Goal: Task Accomplishment & Management: Use online tool/utility

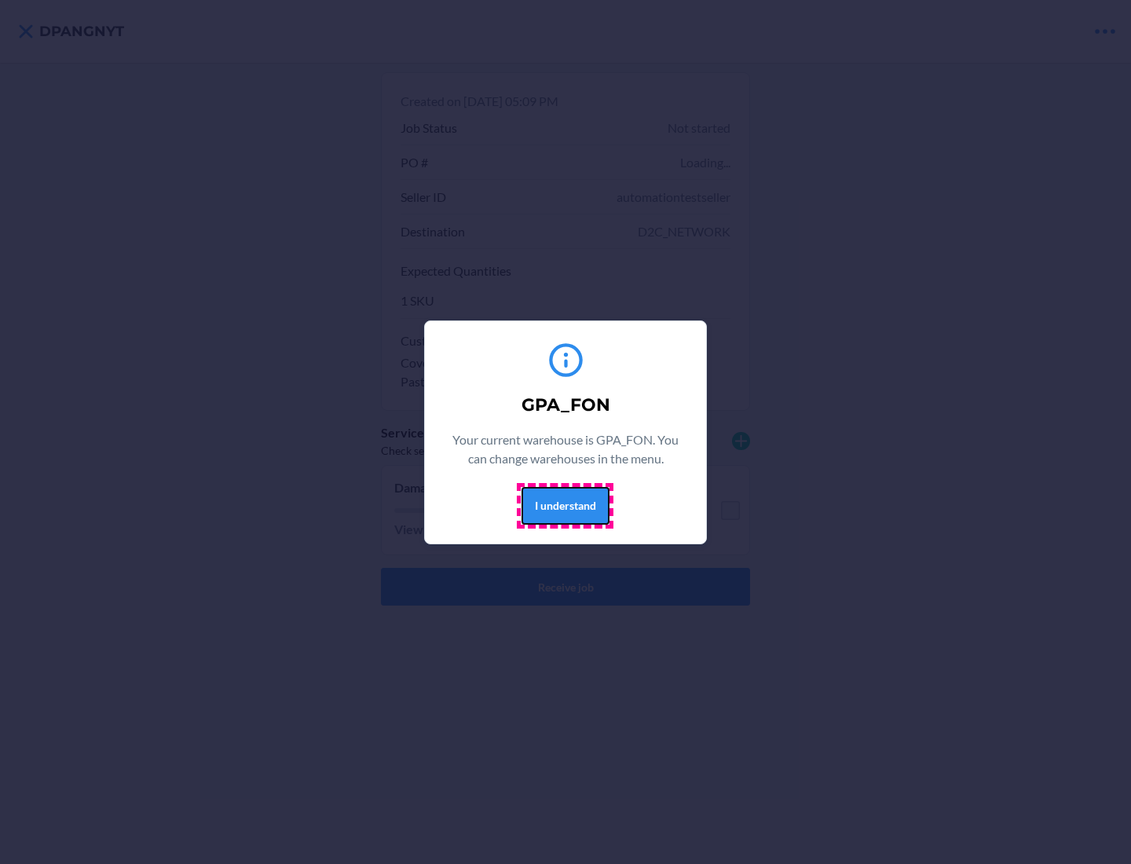
click at [565, 505] on button "I understand" at bounding box center [565, 506] width 88 height 38
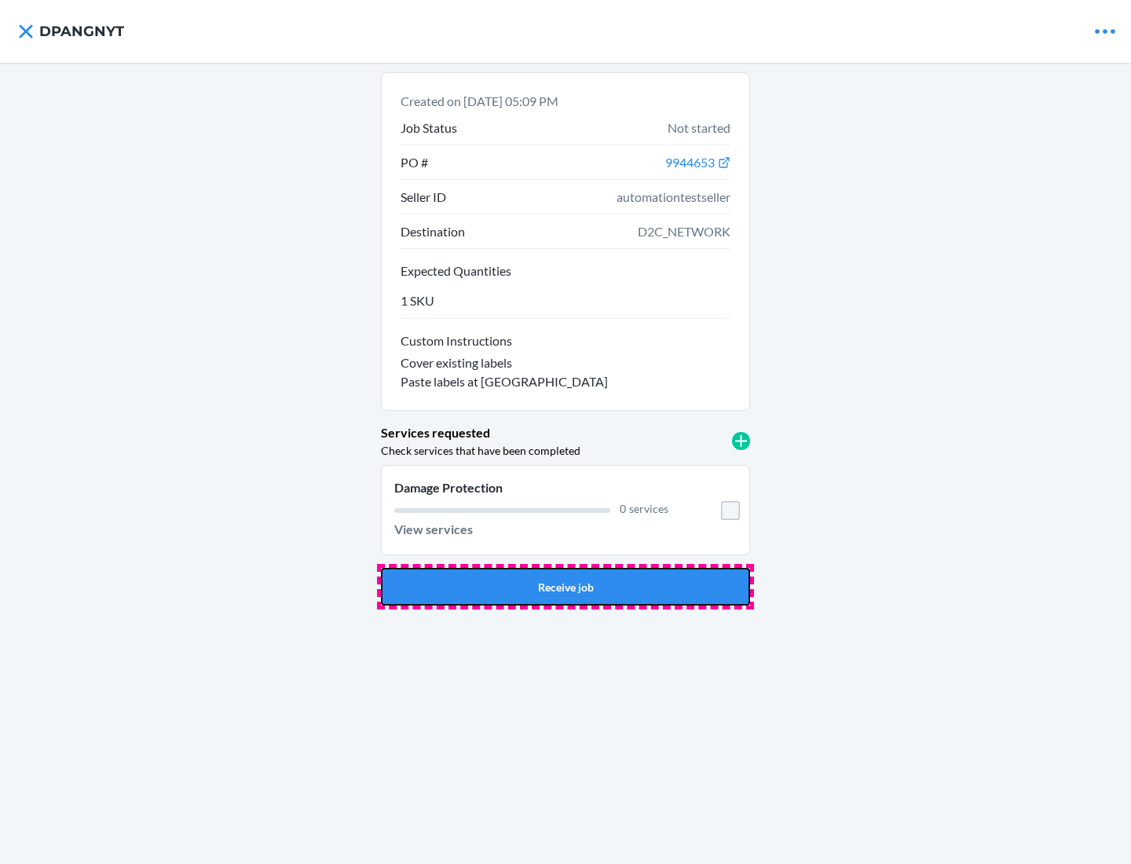
click at [565, 587] on button "Receive job" at bounding box center [565, 587] width 369 height 38
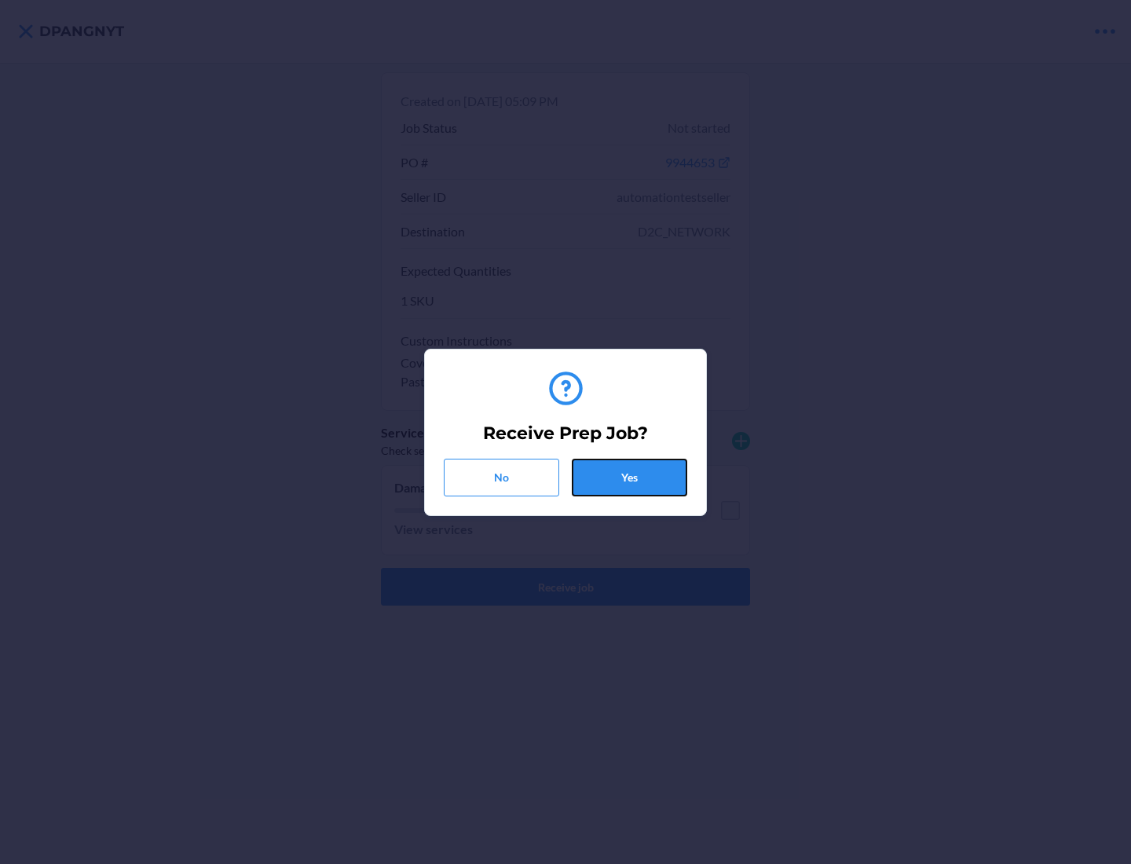
click at [629, 477] on button "Yes" at bounding box center [629, 478] width 115 height 38
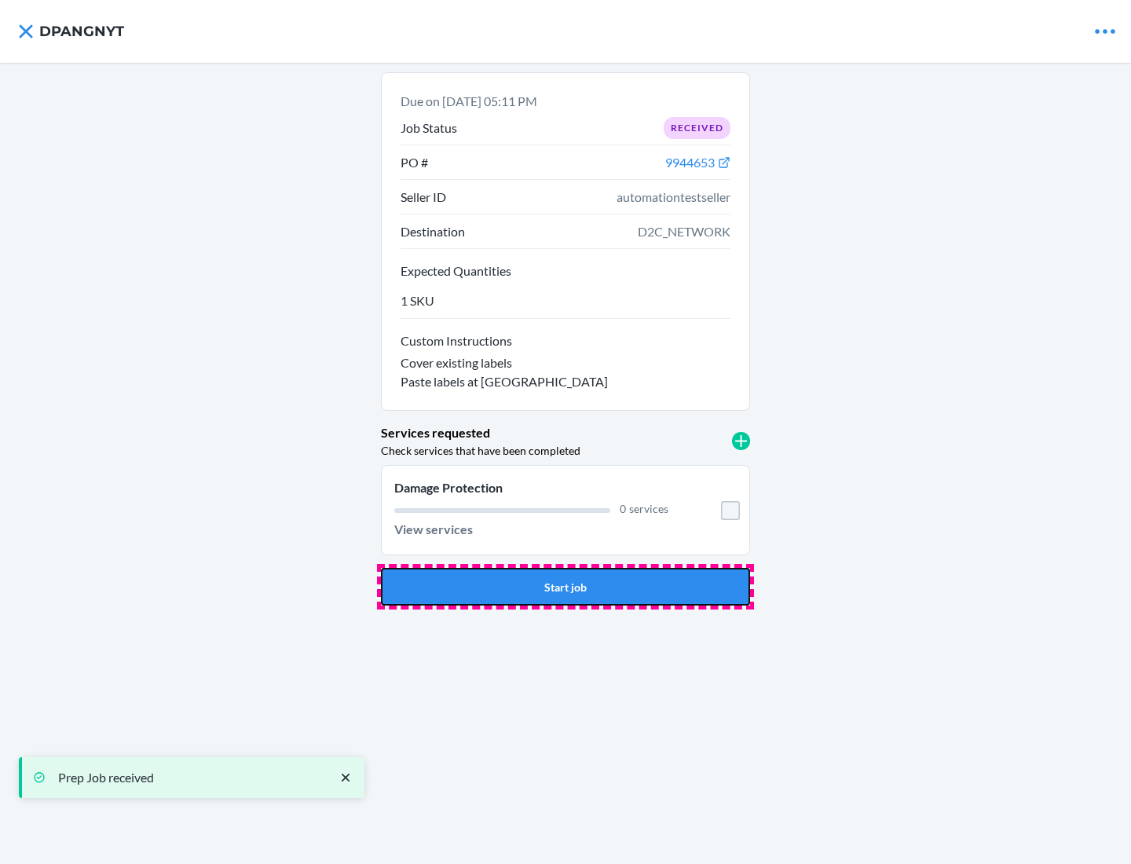
click at [565, 587] on button "Start job" at bounding box center [565, 587] width 369 height 38
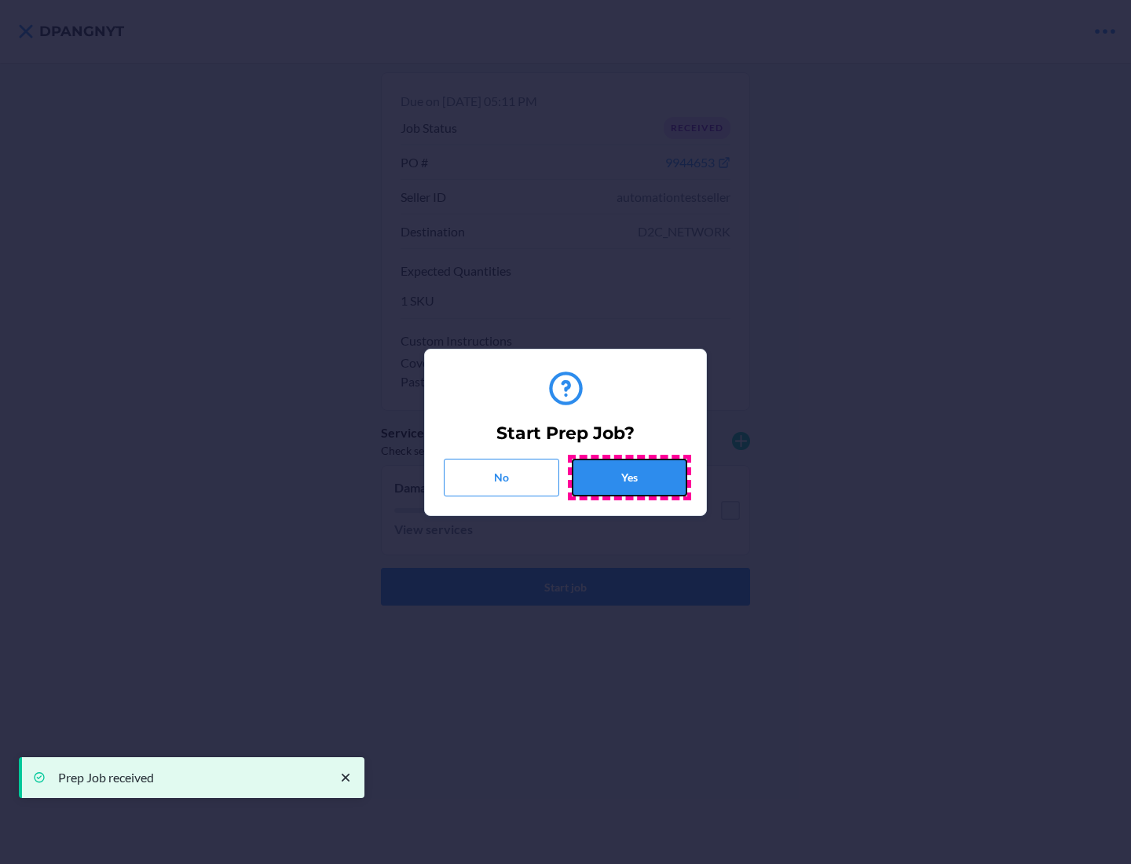
click at [629, 477] on button "Yes" at bounding box center [629, 478] width 115 height 38
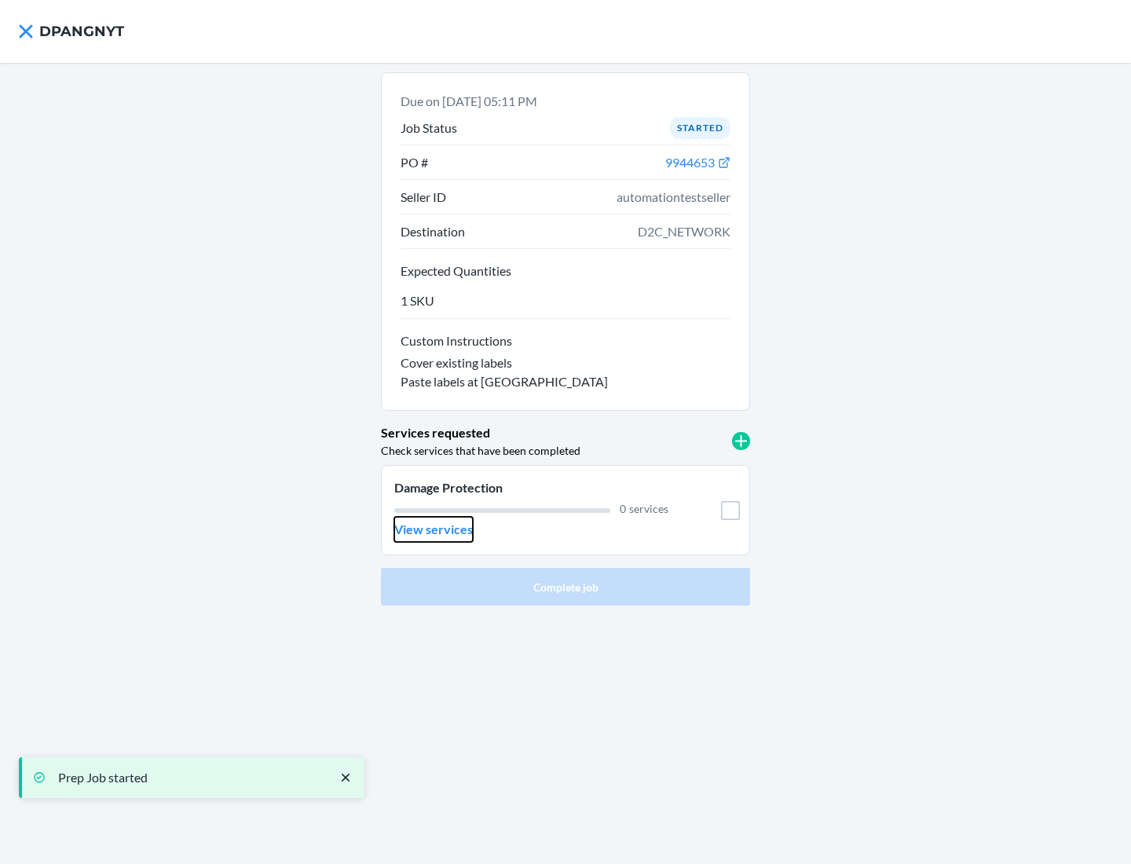
click at [433, 529] on p "View services" at bounding box center [433, 529] width 79 height 19
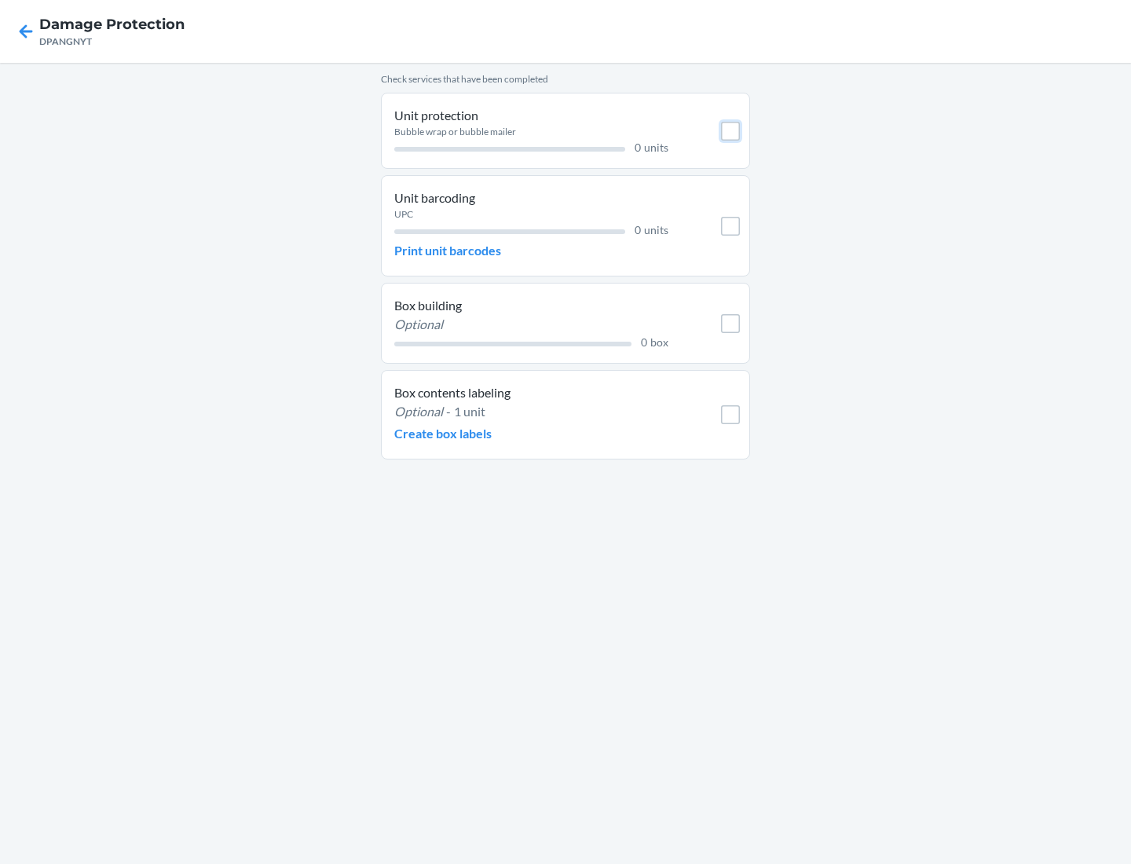
click at [730, 130] on input "checkbox" at bounding box center [730, 131] width 19 height 19
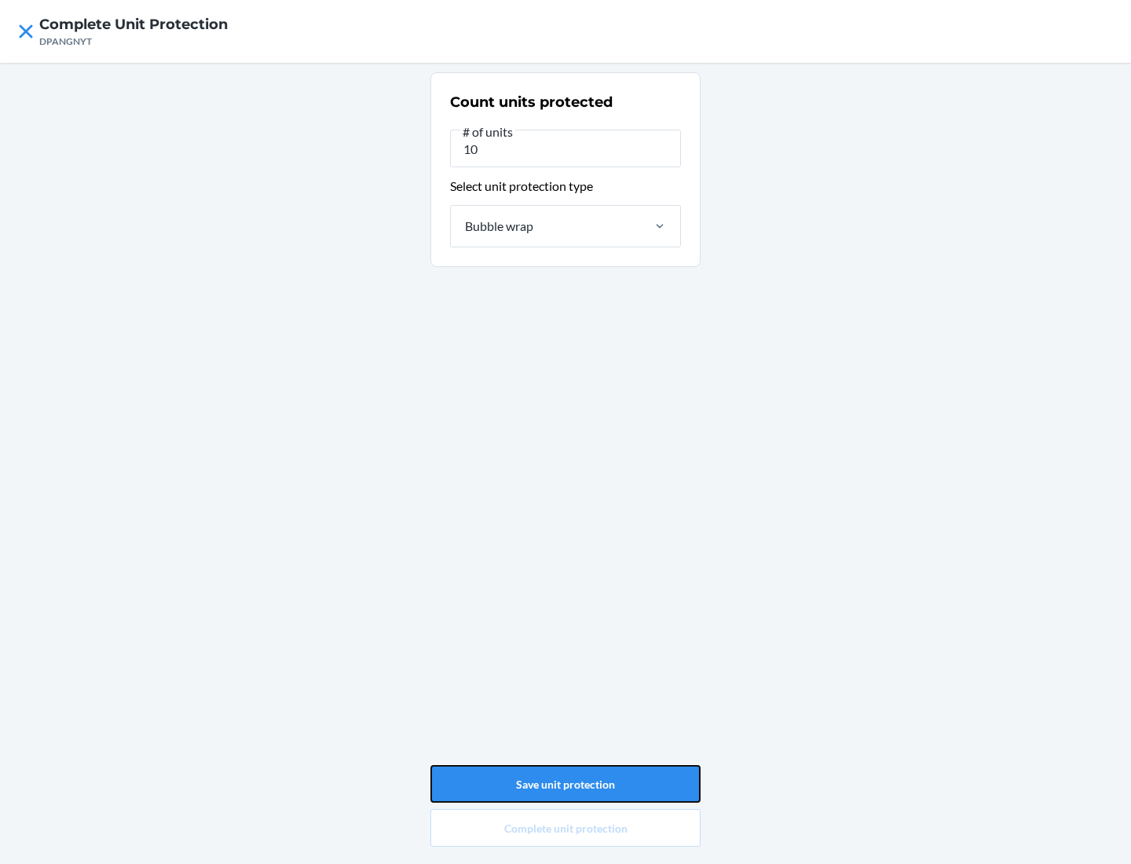
click at [565, 784] on button "Save unit protection" at bounding box center [565, 784] width 270 height 38
type input "0"
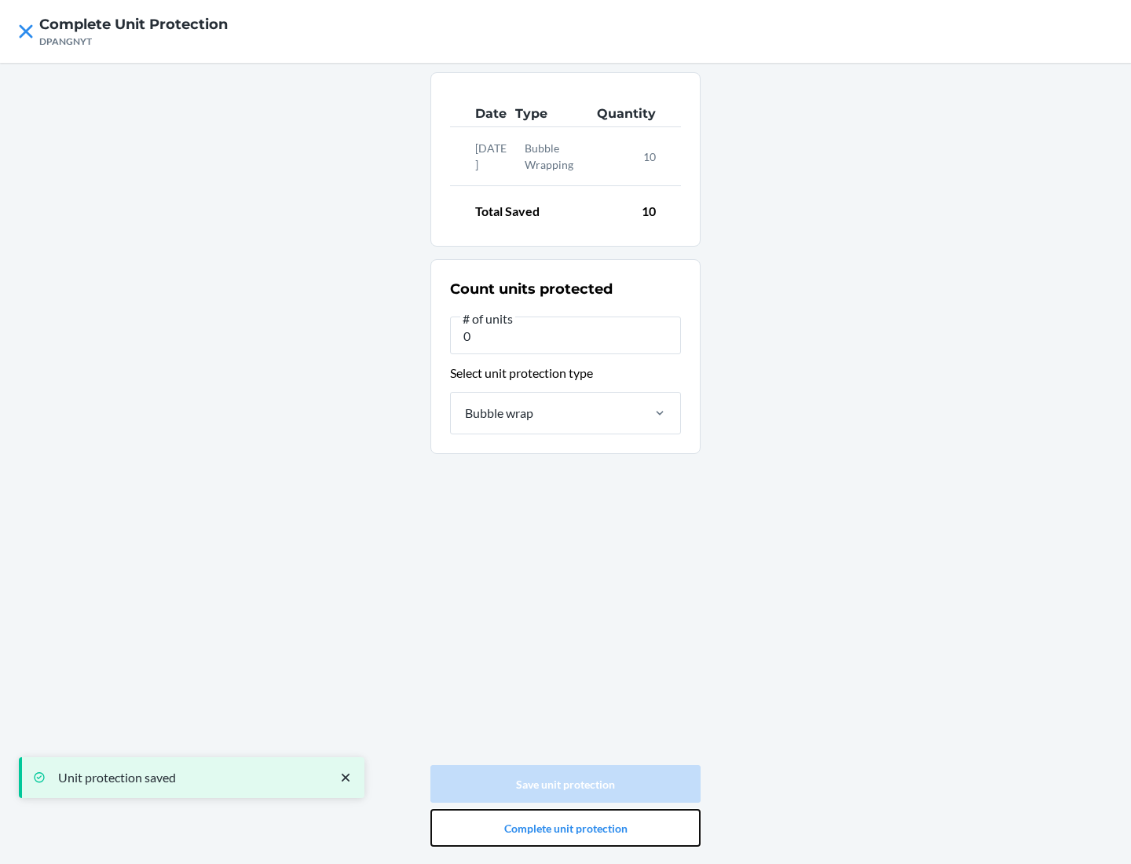
click at [565, 828] on button "Complete unit protection" at bounding box center [565, 828] width 270 height 38
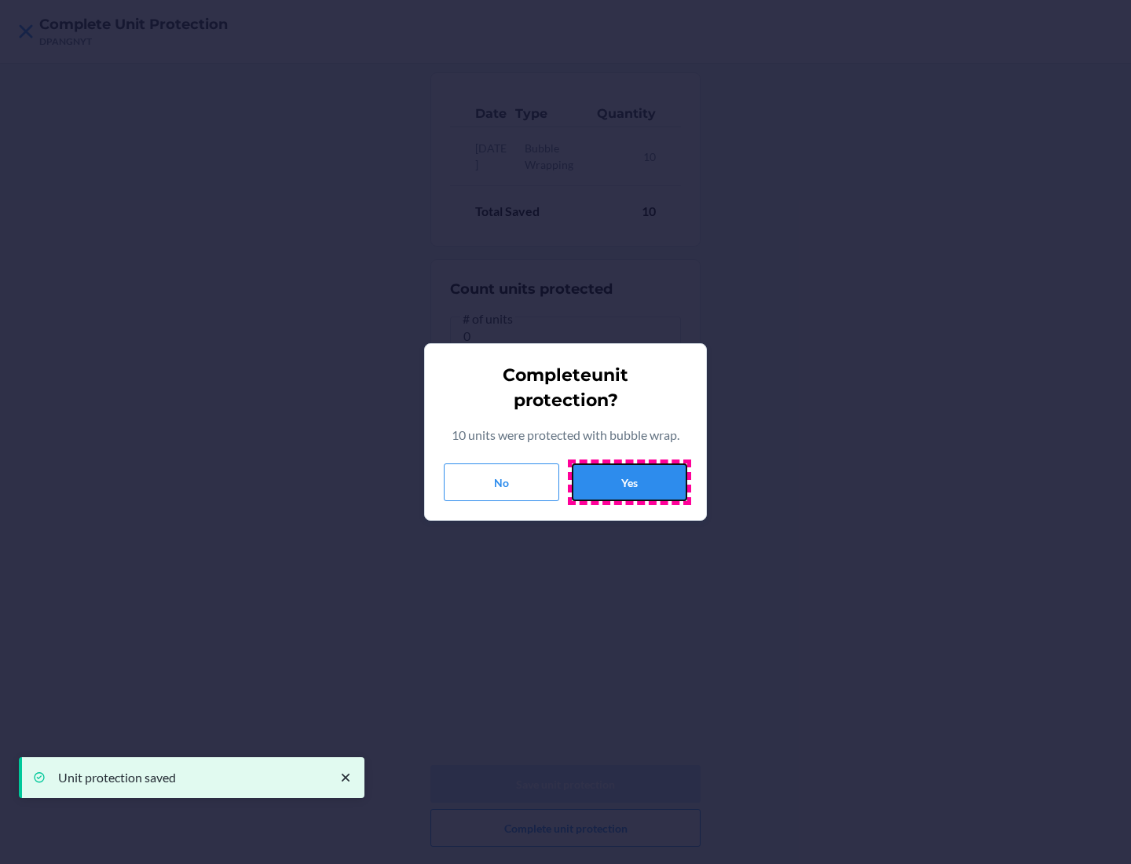
click at [629, 482] on button "Yes" at bounding box center [629, 482] width 115 height 38
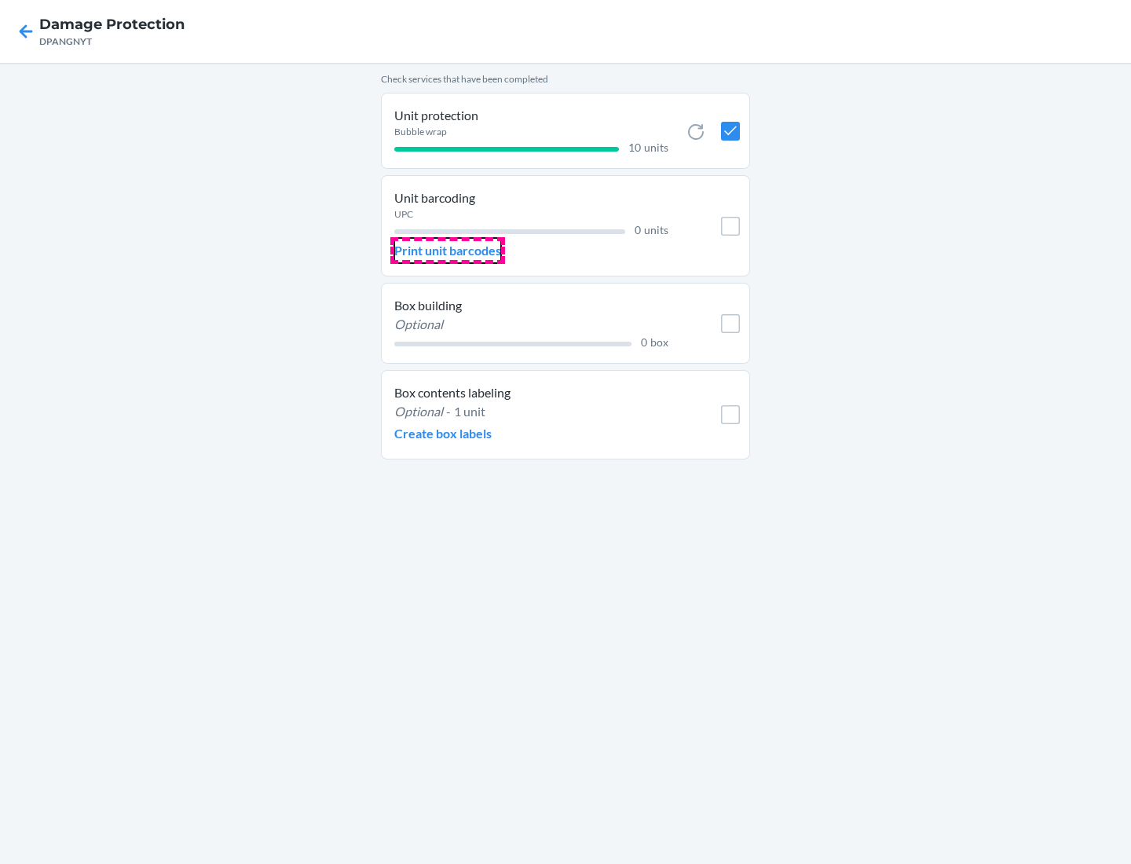
click at [448, 251] on p "Print unit barcodes" at bounding box center [447, 250] width 107 height 19
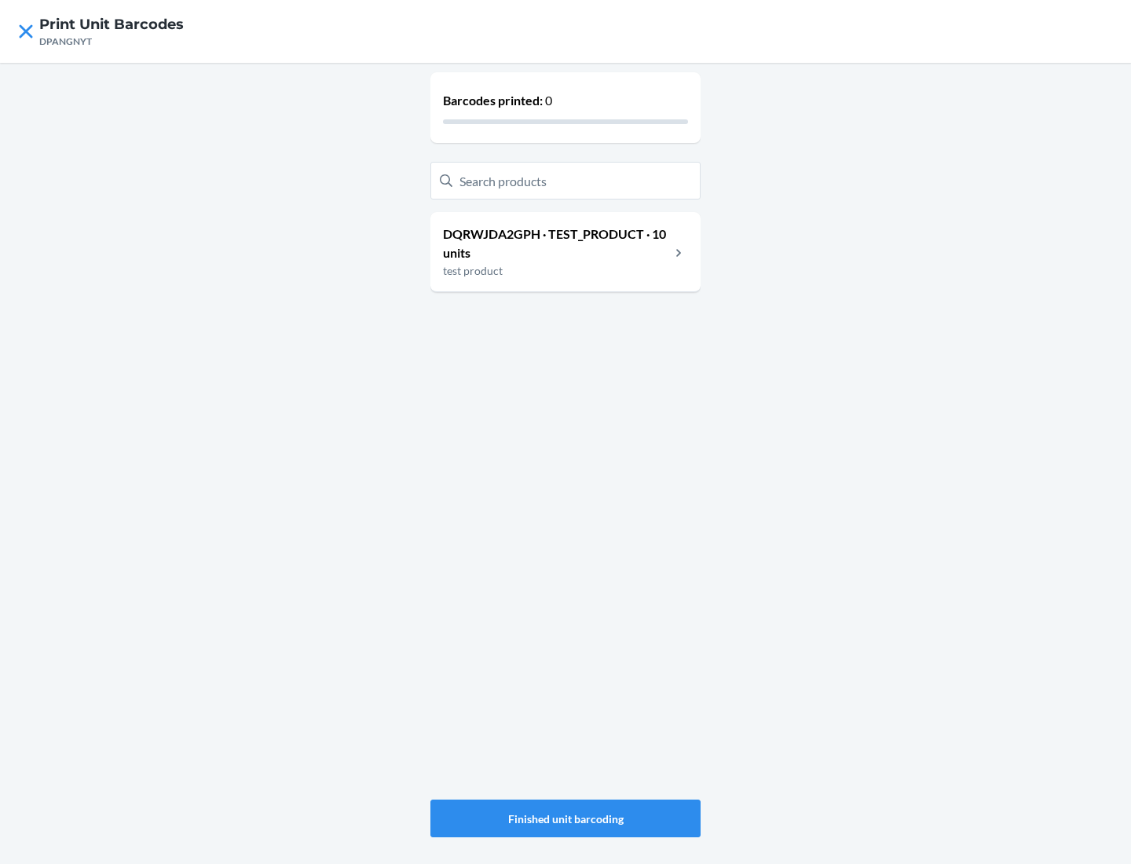
click at [556, 243] on p "DQRWJDA2GPH · TEST_PRODUCT · 10 units" at bounding box center [556, 244] width 227 height 38
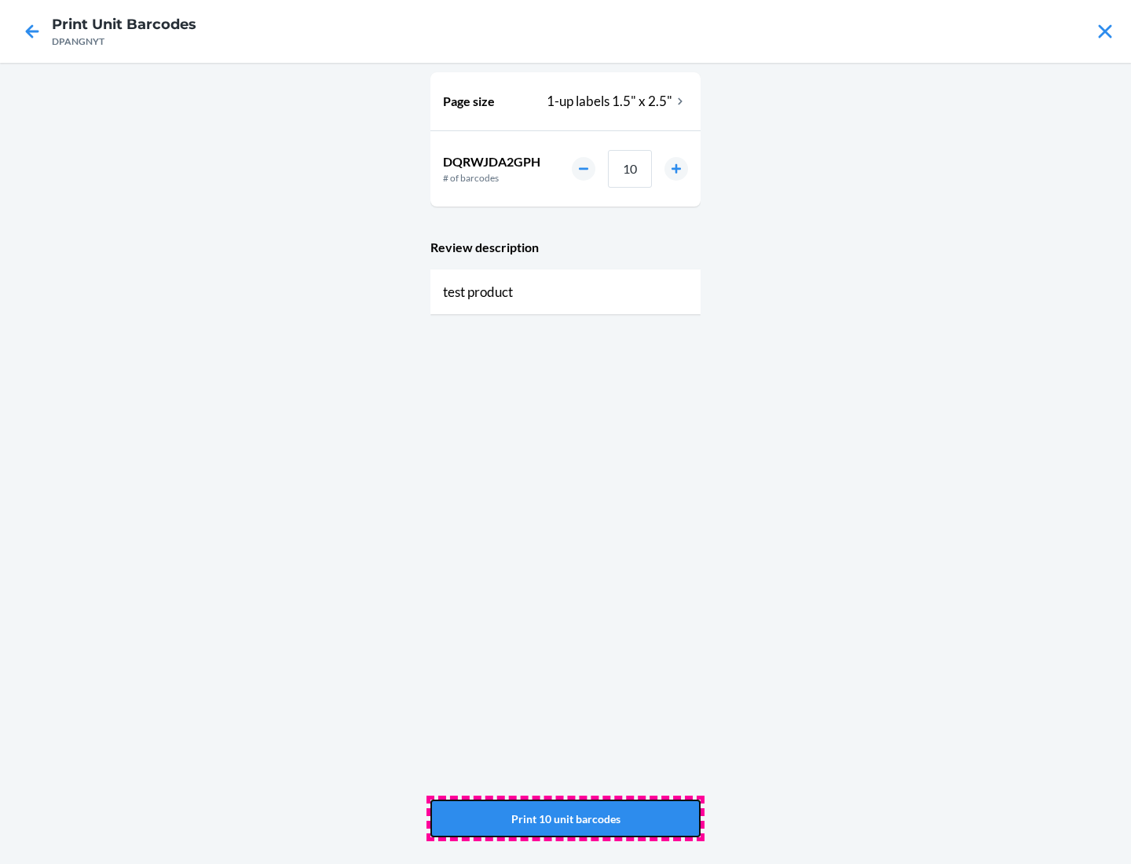
click at [565, 818] on button "Print 10 unit barcodes" at bounding box center [565, 818] width 270 height 38
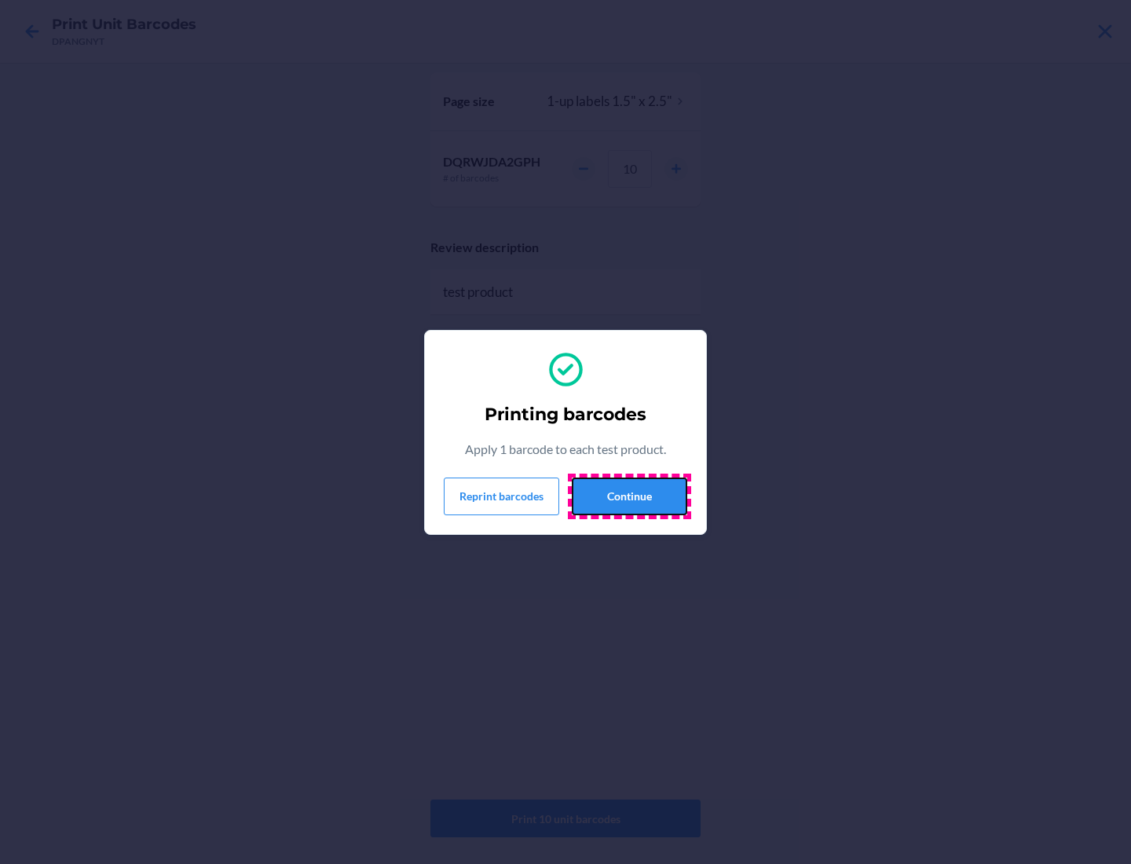
click at [629, 496] on button "Continue" at bounding box center [629, 496] width 115 height 38
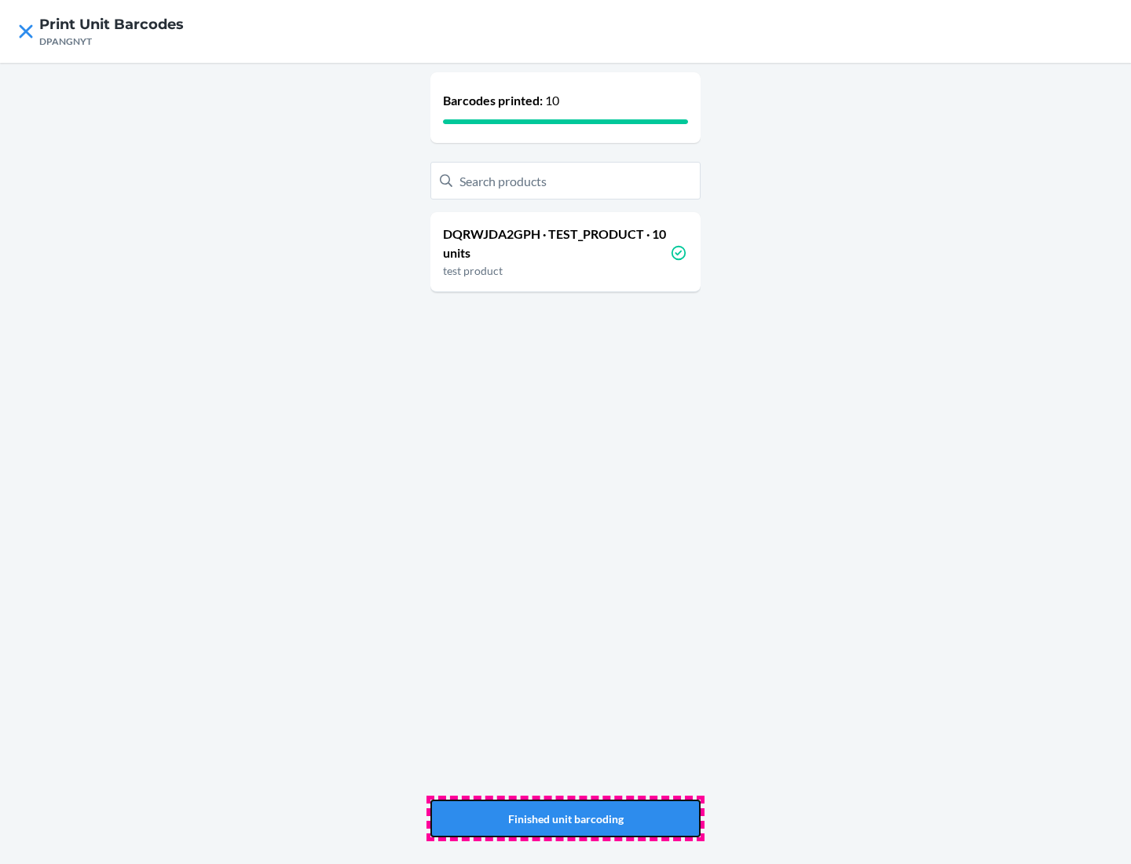
click at [565, 818] on button "Finished unit barcoding" at bounding box center [565, 818] width 270 height 38
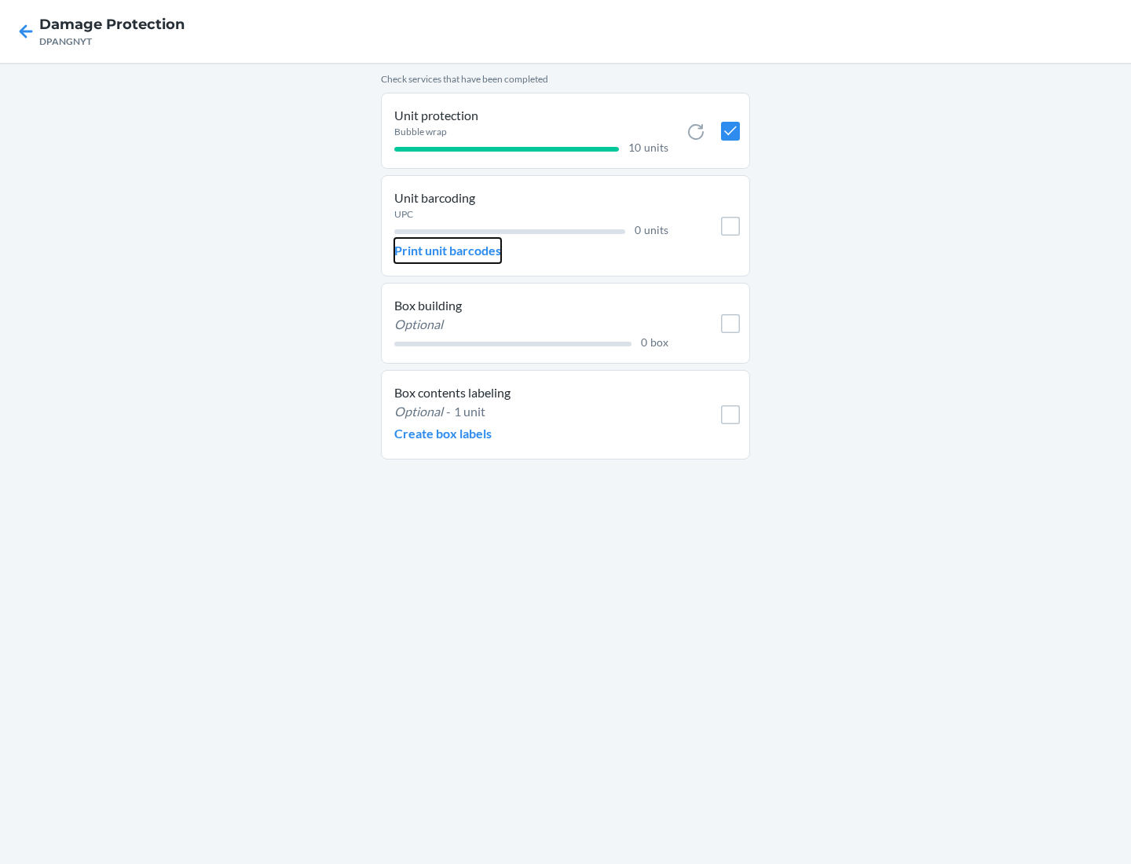
click at [448, 251] on p "Print unit barcodes" at bounding box center [447, 250] width 107 height 19
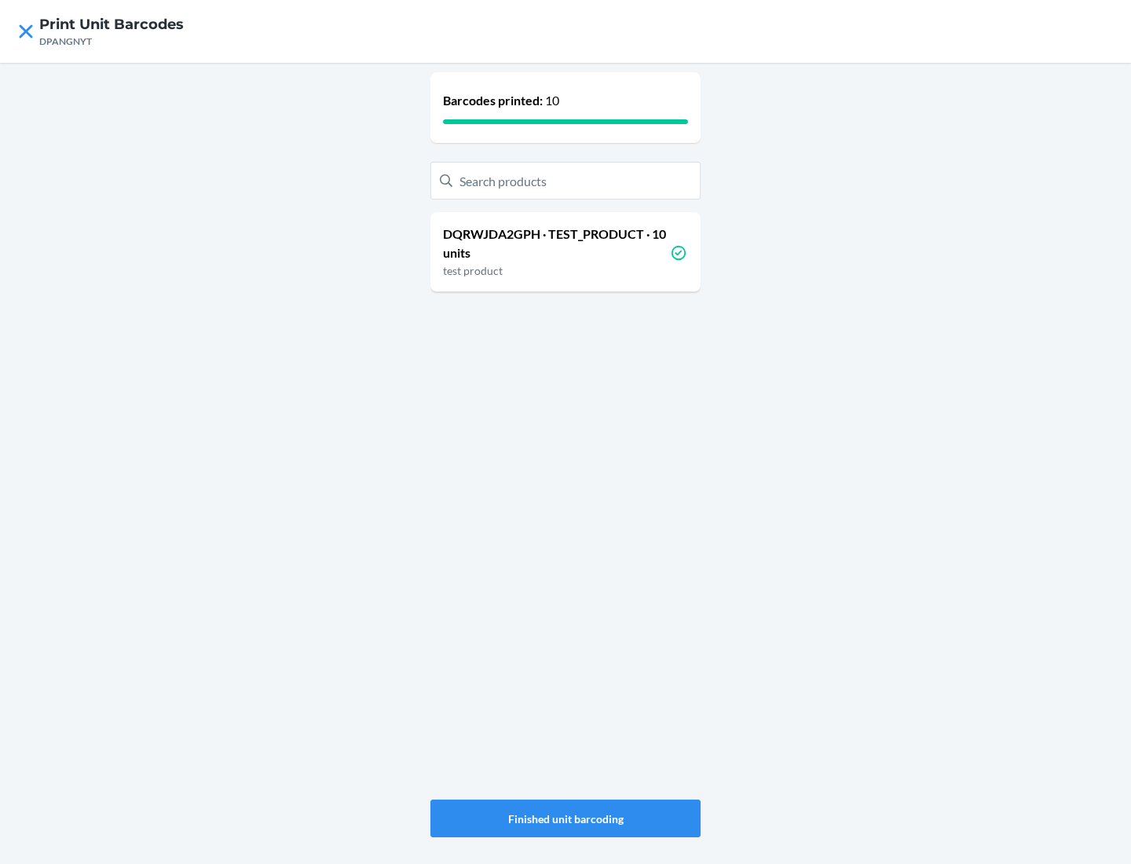
click at [556, 243] on p "DQRWJDA2GPH · TEST_PRODUCT · 10 units" at bounding box center [556, 244] width 227 height 38
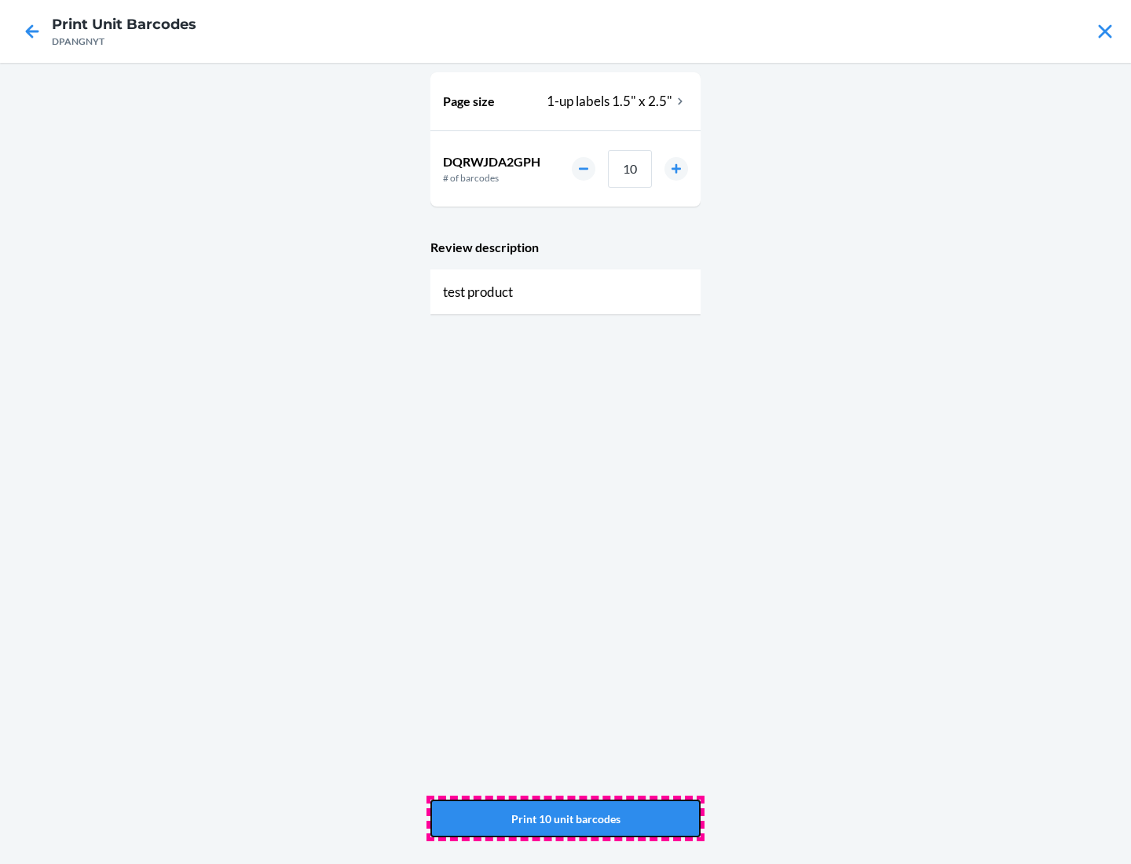
click at [565, 818] on button "Print 10 unit barcodes" at bounding box center [565, 818] width 270 height 38
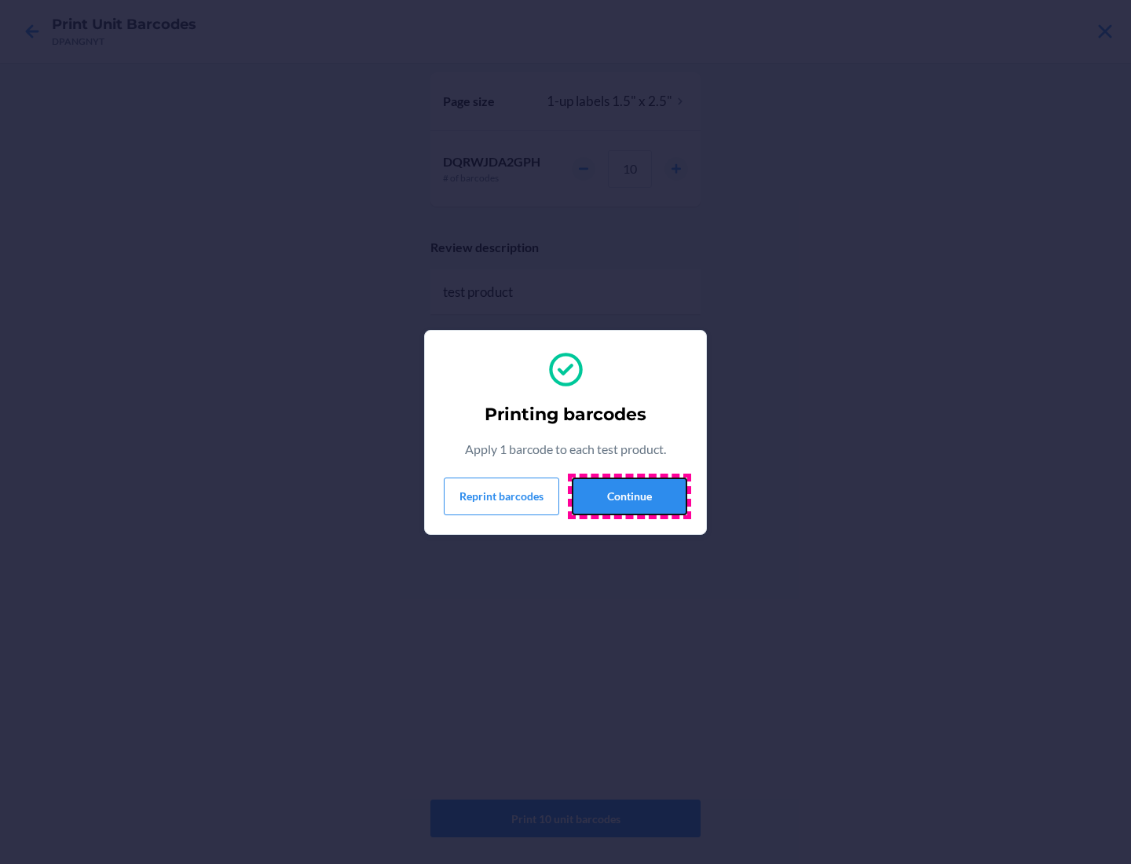
click at [629, 496] on button "Continue" at bounding box center [629, 496] width 115 height 38
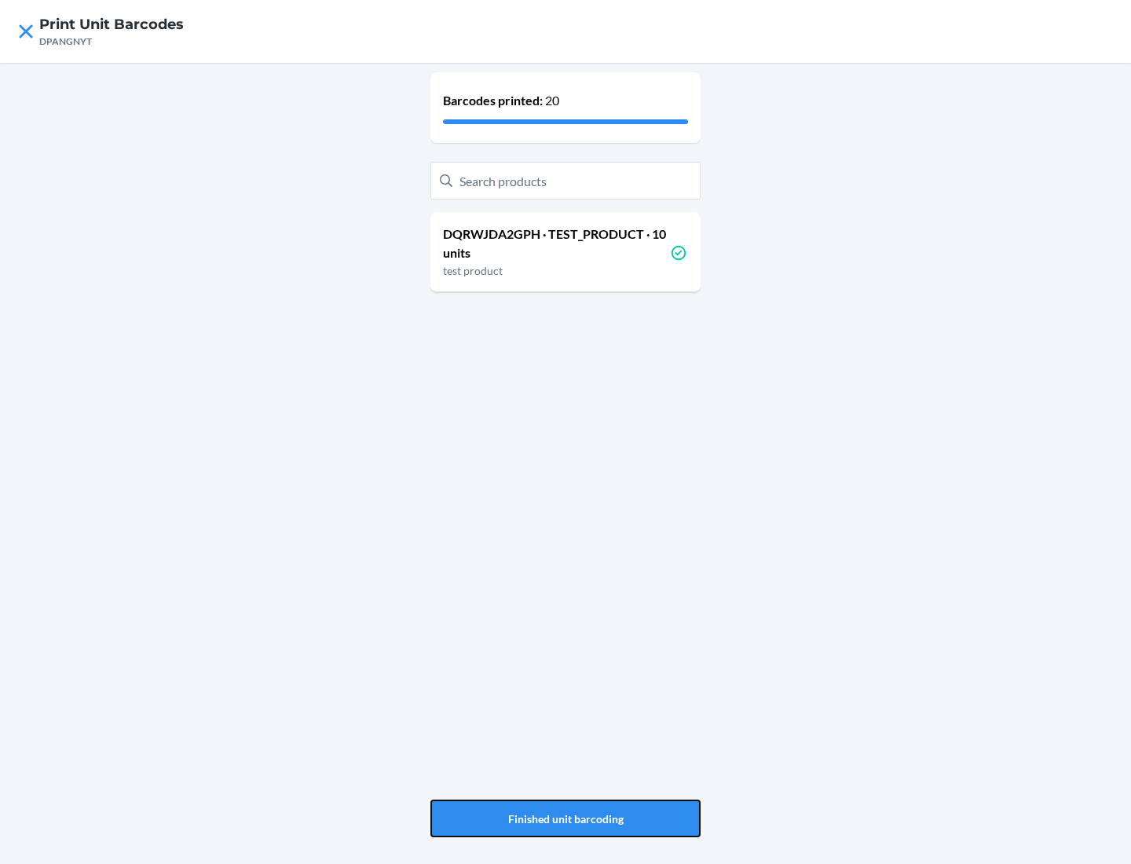
click at [565, 818] on button "Finished unit barcoding" at bounding box center [565, 818] width 270 height 38
